Goal: Find specific page/section: Find specific page/section

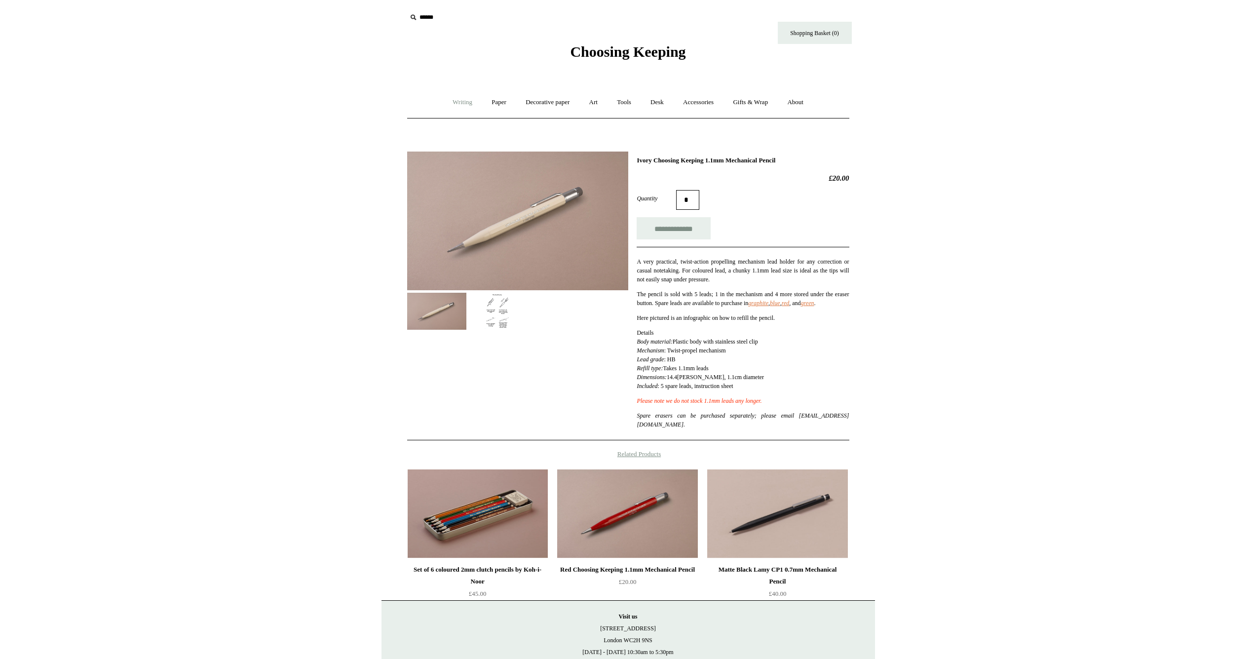
click at [461, 96] on link "Writing +" at bounding box center [463, 102] width 38 height 26
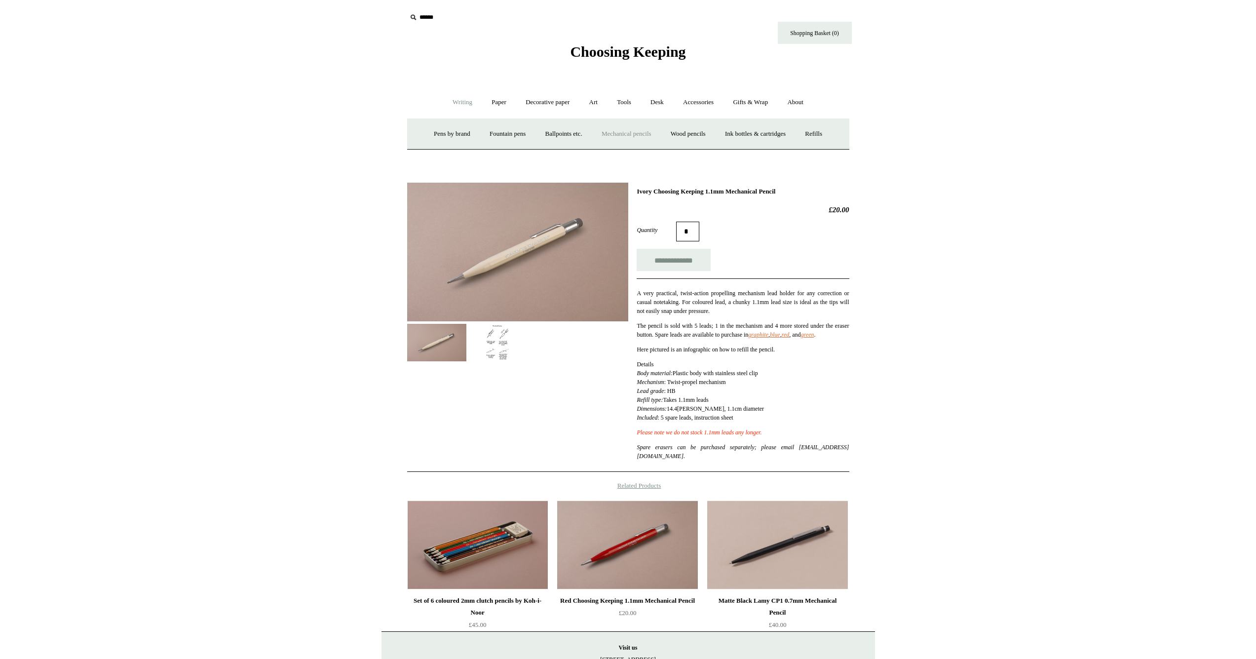
click at [634, 134] on link "Mechanical pencils +" at bounding box center [627, 134] width 68 height 26
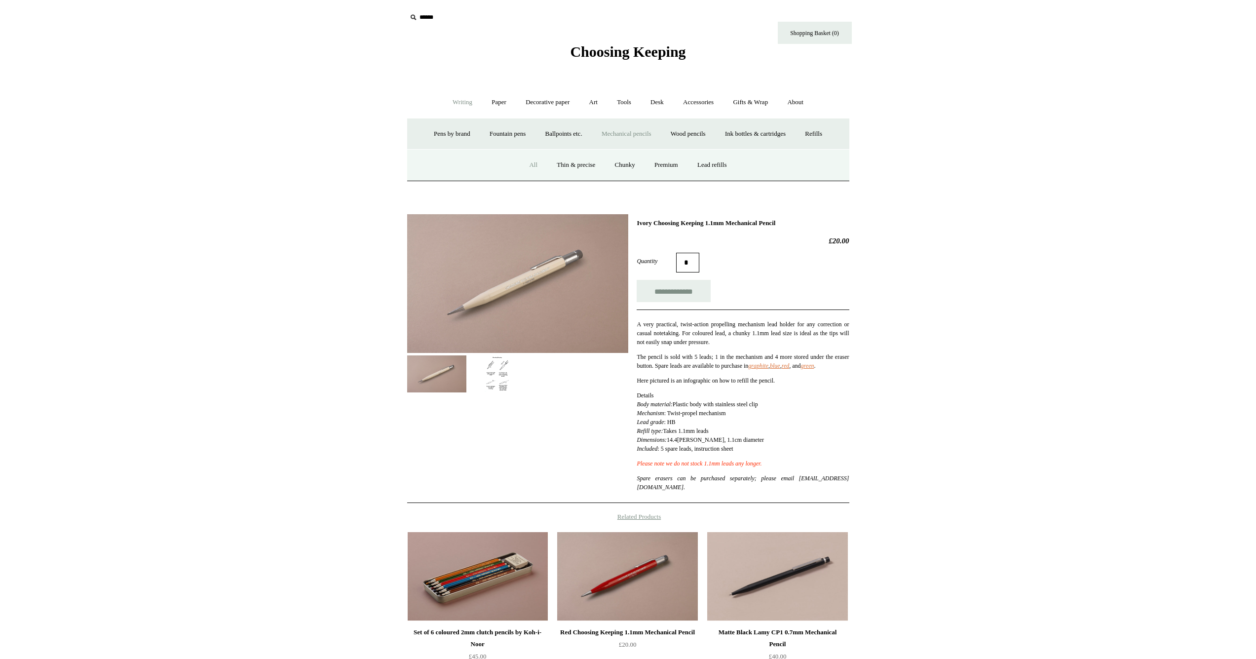
click at [528, 164] on link "All" at bounding box center [533, 165] width 26 height 26
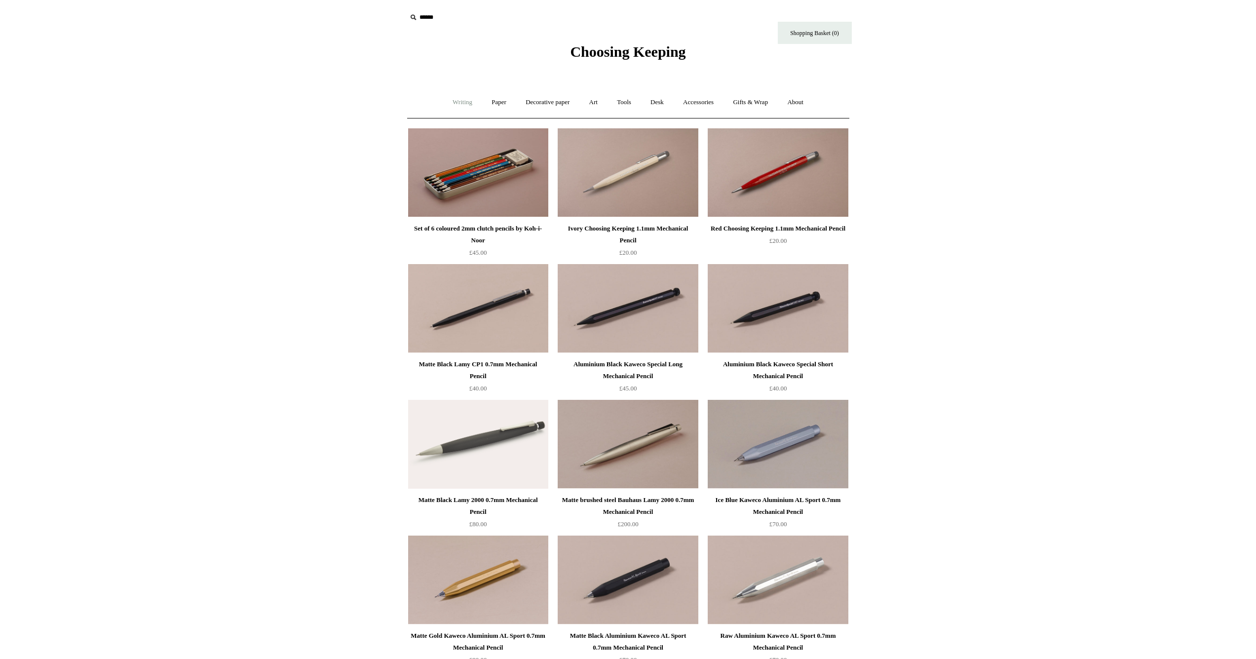
click at [460, 101] on link "Writing +" at bounding box center [463, 102] width 38 height 26
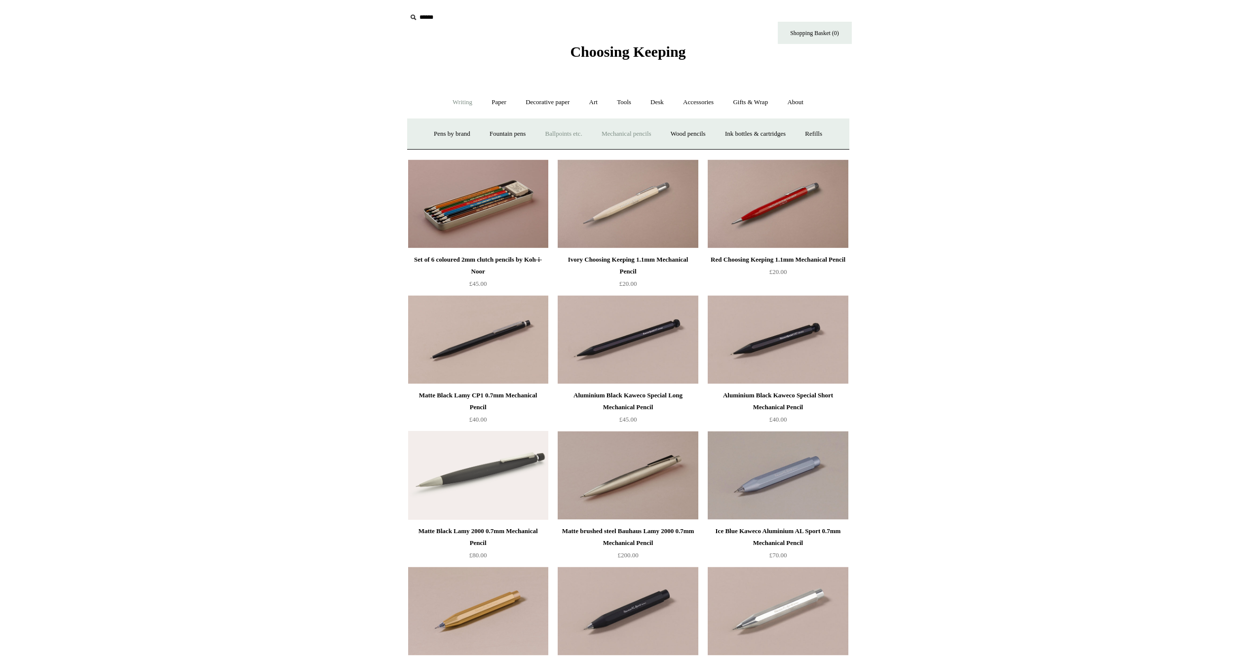
click at [559, 138] on link "Ballpoints etc. +" at bounding box center [564, 134] width 55 height 26
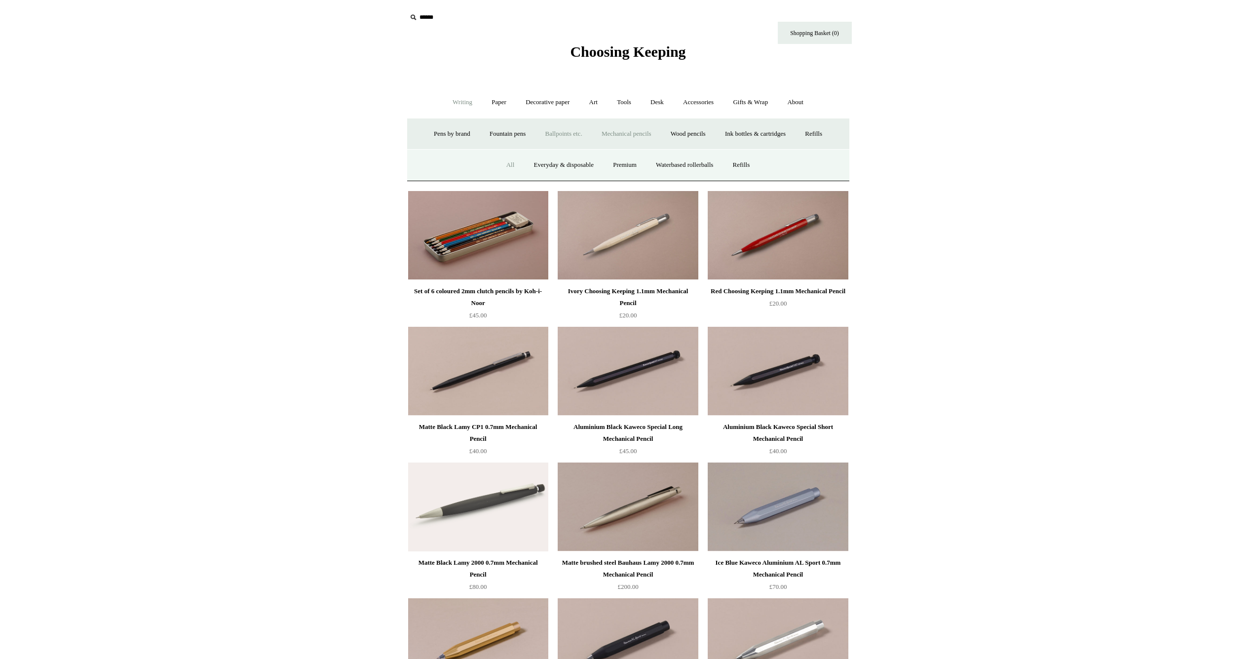
click at [498, 164] on link "All" at bounding box center [511, 165] width 26 height 26
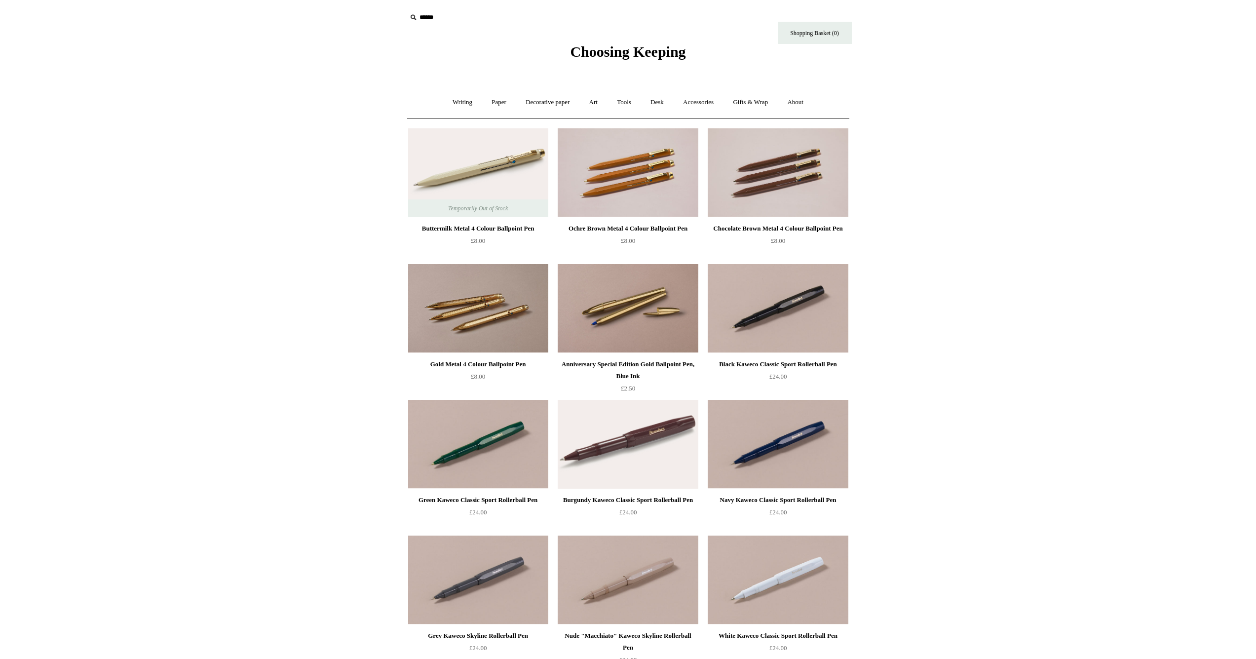
click at [594, 50] on span "Choosing Keeping" at bounding box center [628, 51] width 116 height 16
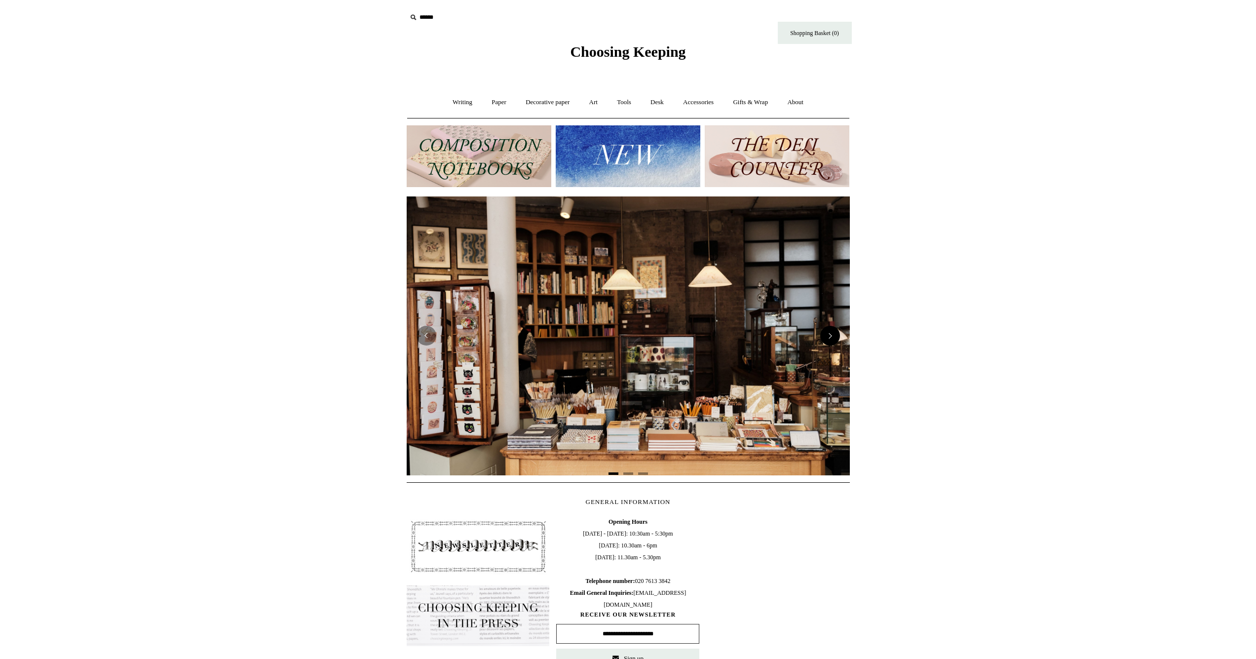
click at [832, 331] on button "Next" at bounding box center [831, 336] width 20 height 20
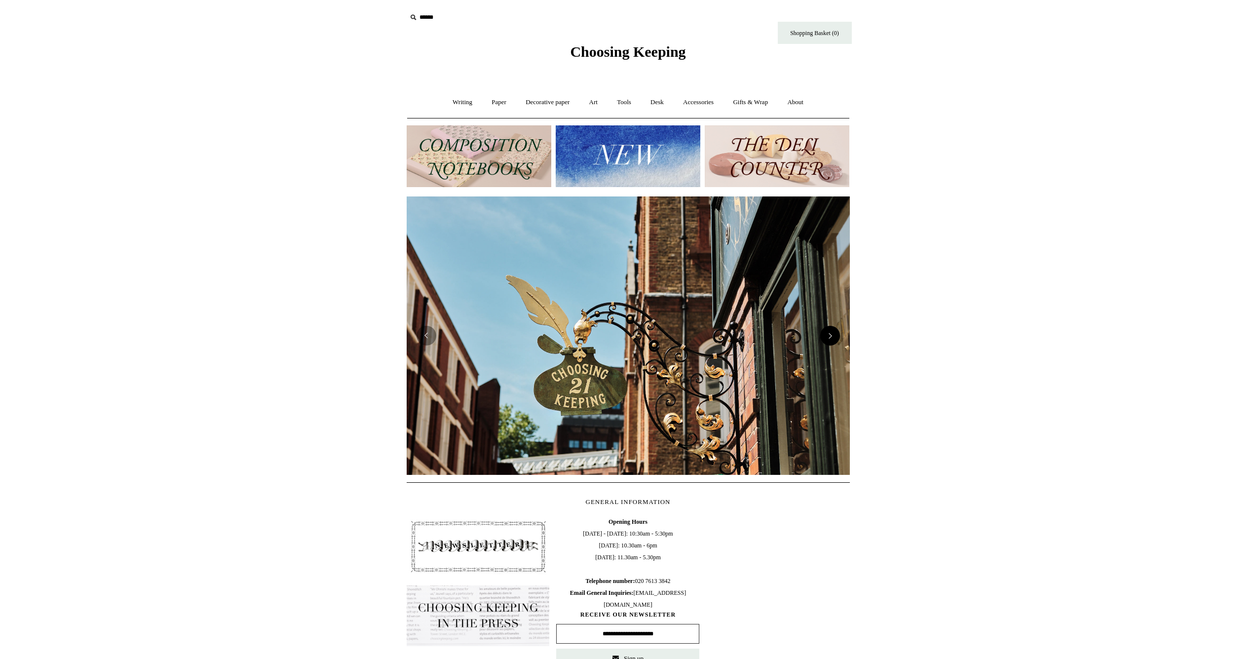
click at [829, 331] on button "Next" at bounding box center [831, 336] width 20 height 20
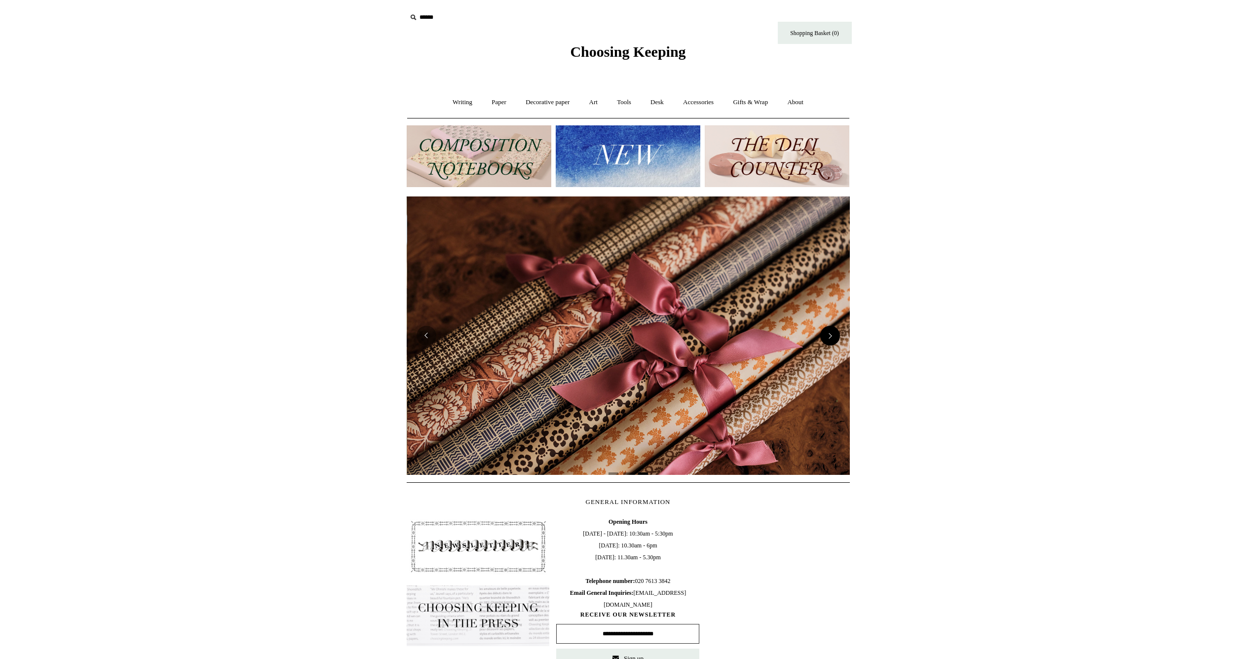
scroll to position [0, 887]
click at [635, 167] on img at bounding box center [628, 156] width 145 height 62
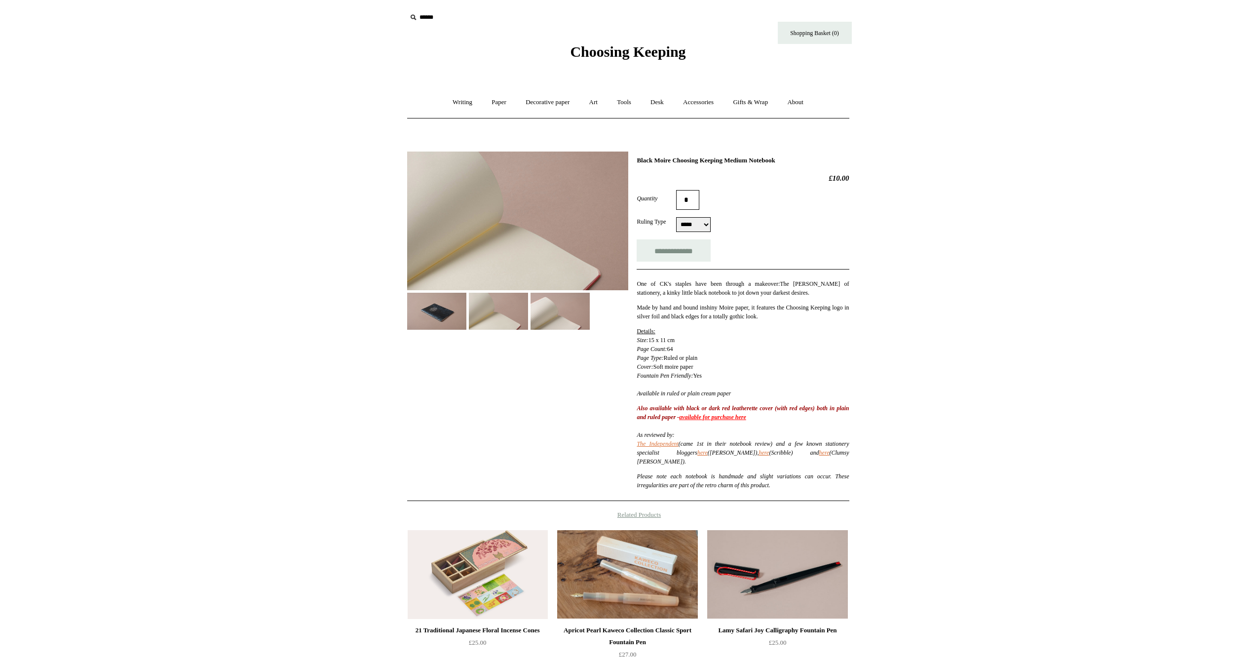
click at [450, 322] on img at bounding box center [436, 311] width 59 height 37
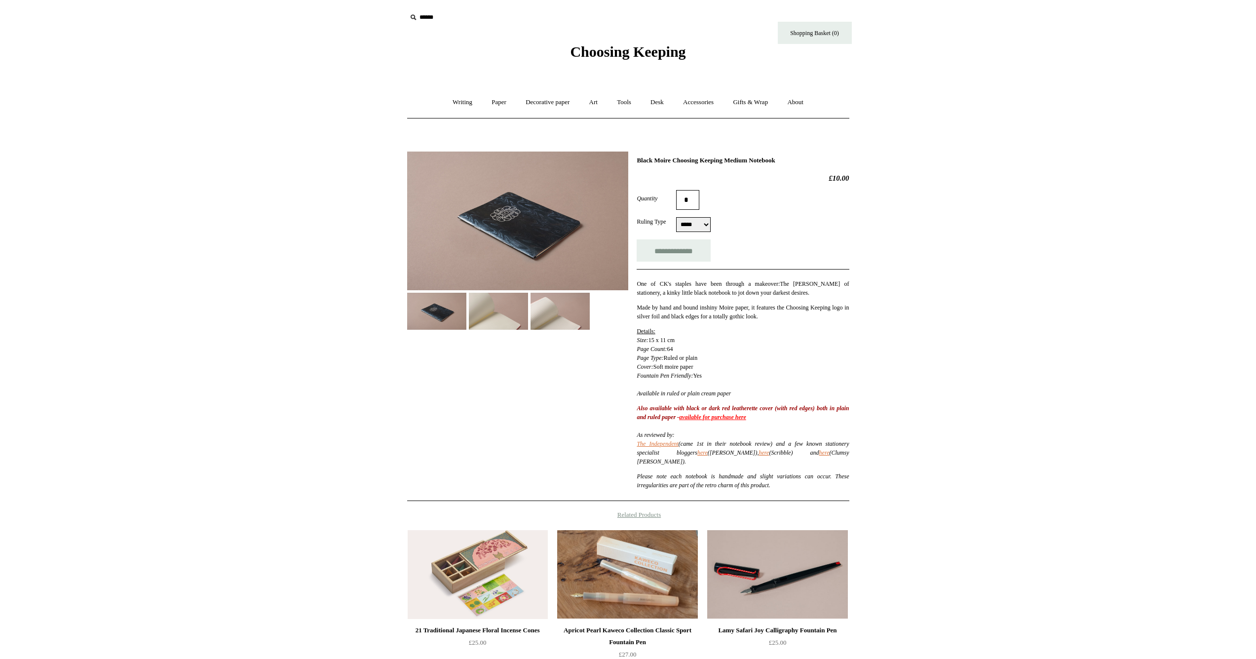
click at [493, 239] on img at bounding box center [517, 221] width 221 height 139
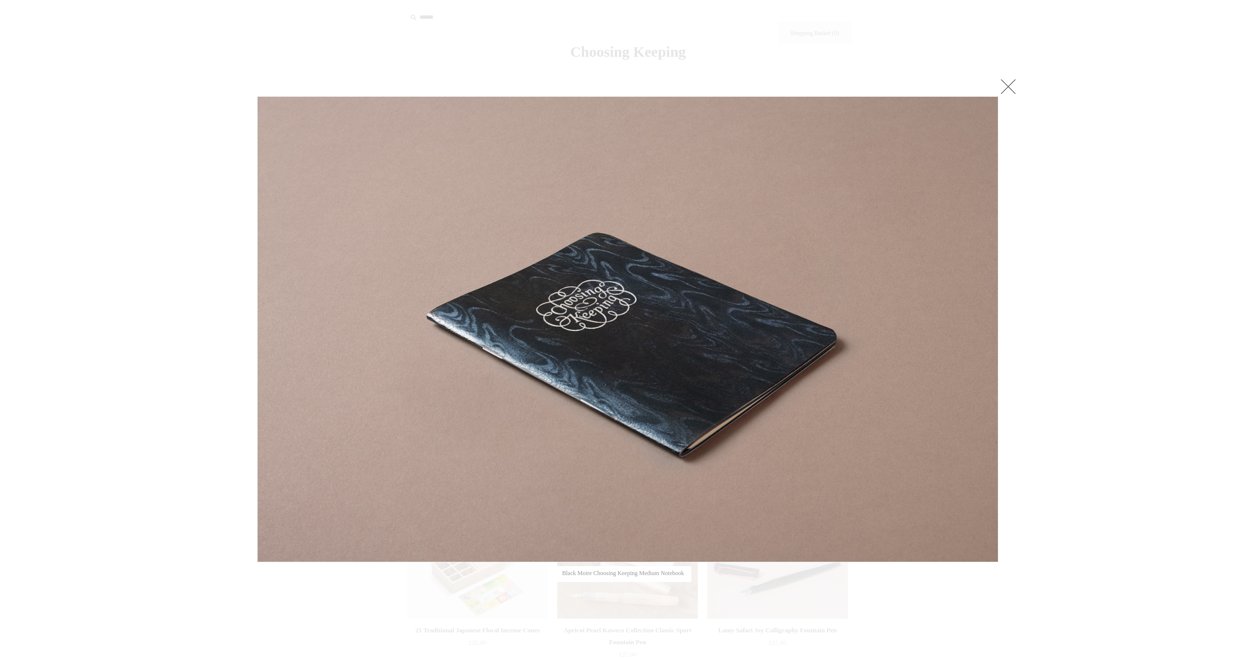
click at [1008, 92] on link at bounding box center [1009, 87] width 20 height 20
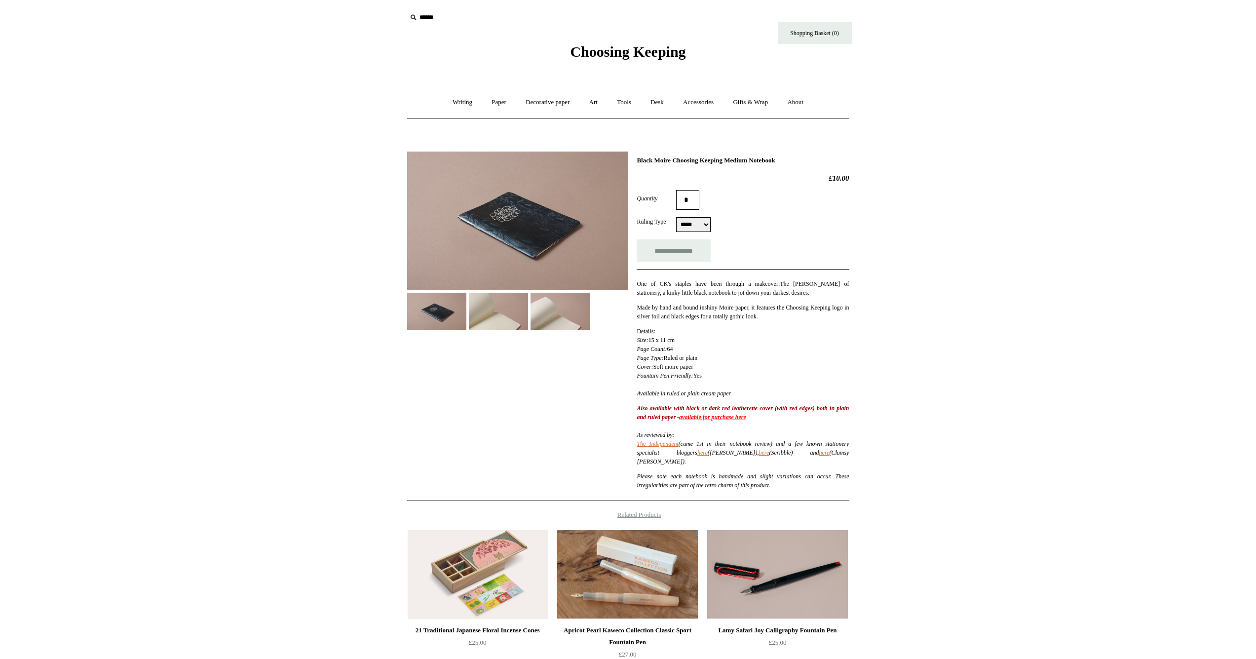
drag, startPoint x: 679, startPoint y: 160, endPoint x: 804, endPoint y: 161, distance: 124.9
click at [804, 161] on h1 "Black Moire Choosing Keeping Medium Notebook" at bounding box center [743, 160] width 212 height 8
copy h1 "Choosing Keeping Medium Notebook"
click at [421, 19] on input "text" at bounding box center [467, 17] width 121 height 18
paste input "**********"
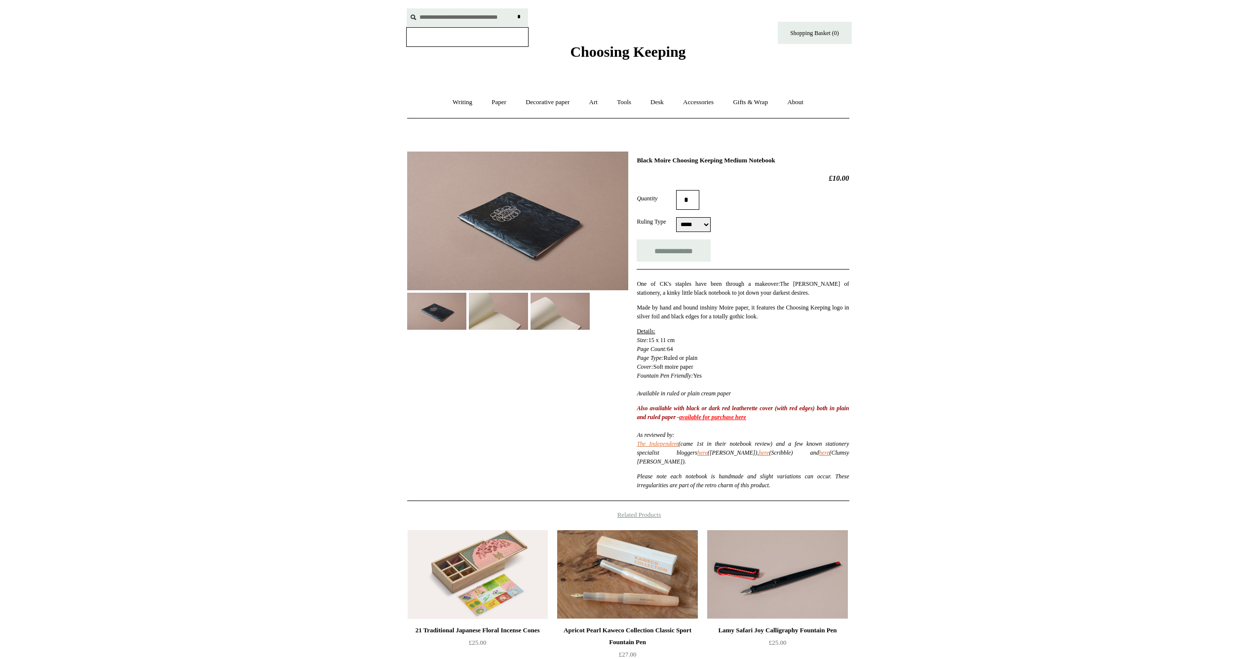
type input "**********"
click at [519, 17] on input "*" at bounding box center [519, 16] width 10 height 17
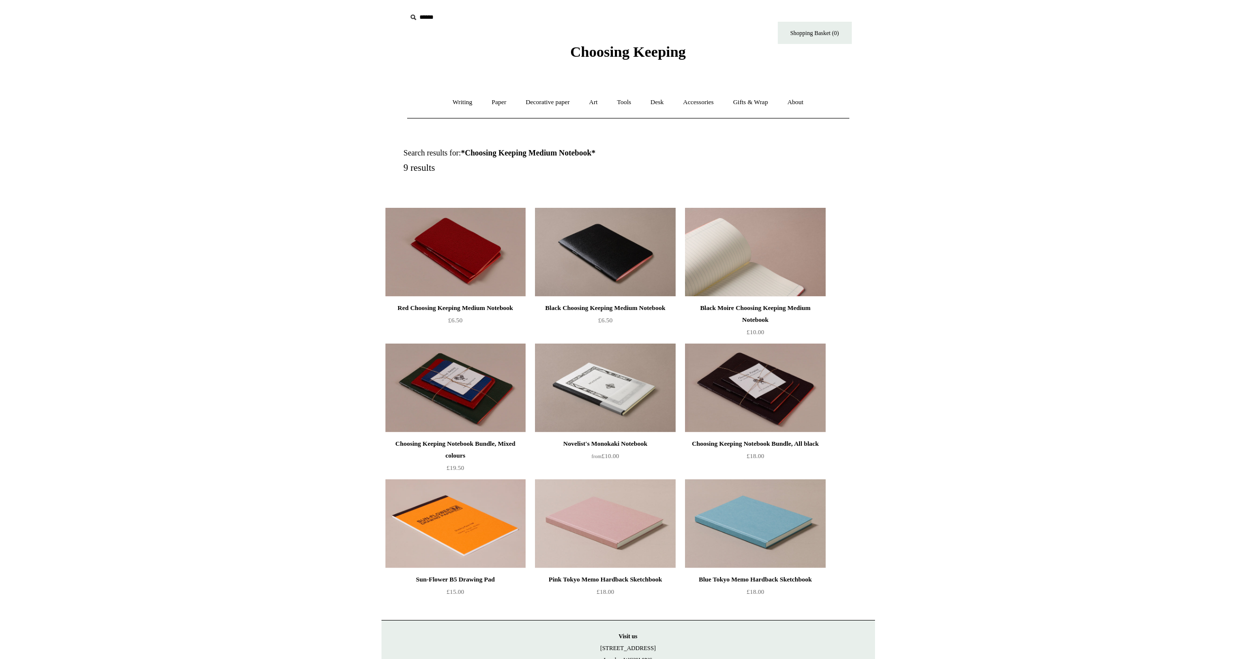
click at [718, 234] on img at bounding box center [755, 252] width 140 height 89
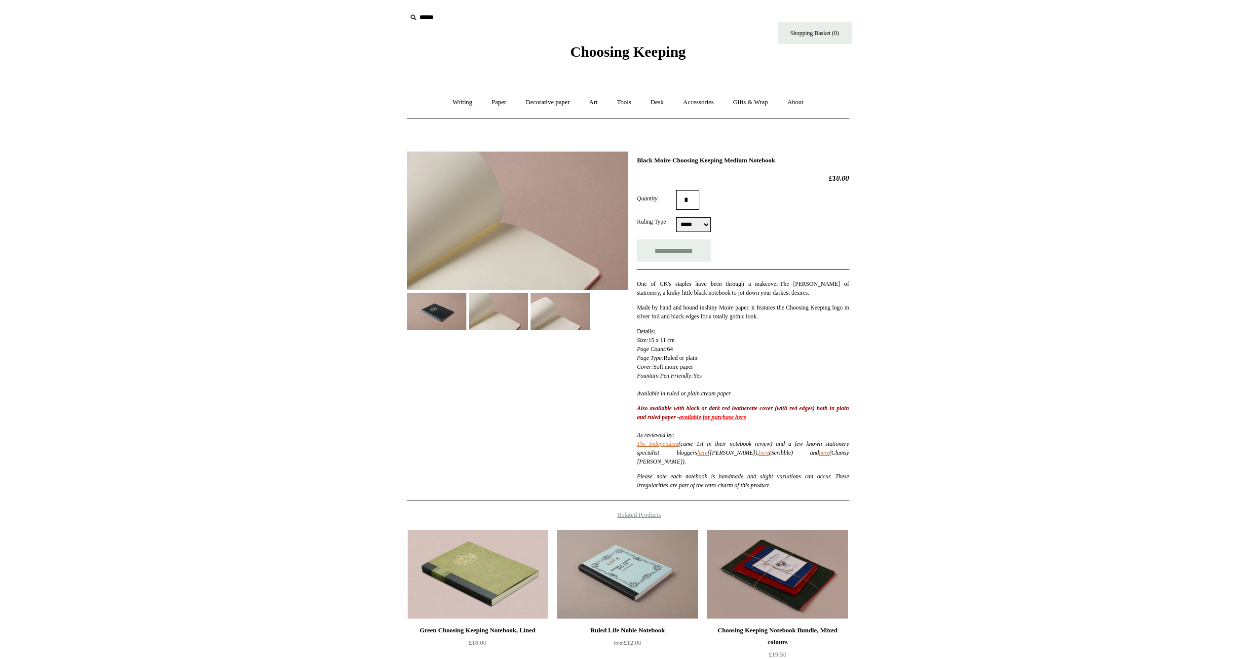
click at [427, 315] on img at bounding box center [436, 311] width 59 height 37
